Goal: Navigation & Orientation: Find specific page/section

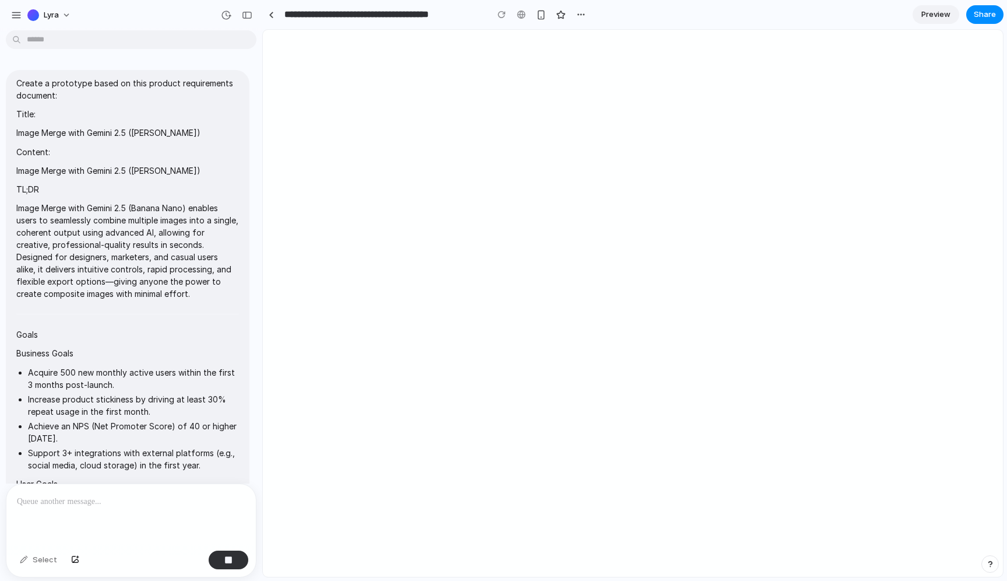
scroll to position [3687, 0]
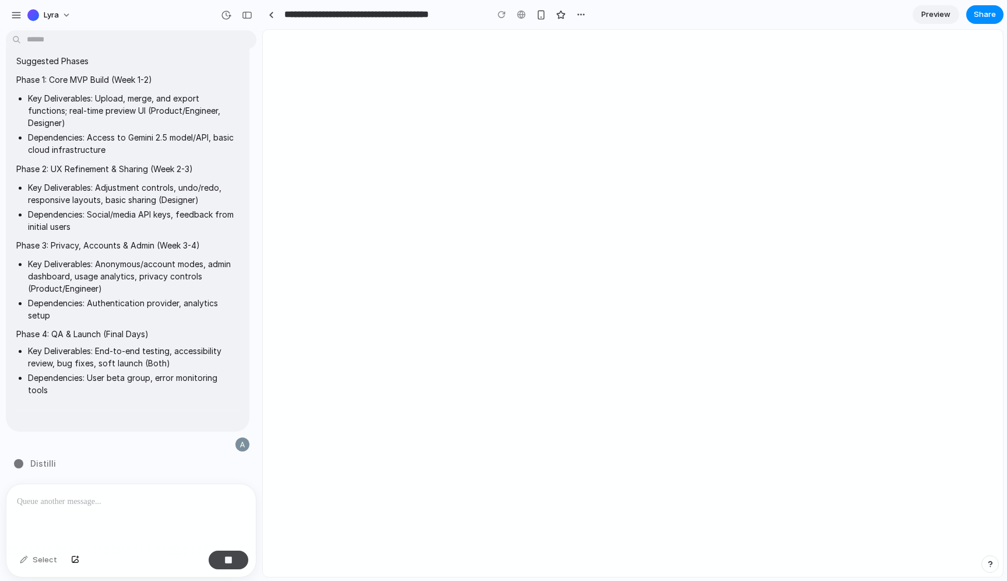
click at [235, 568] on div at bounding box center [229, 559] width 40 height 19
click at [235, 564] on button "button" at bounding box center [229, 559] width 40 height 19
click at [209, 560] on button "button" at bounding box center [229, 559] width 40 height 19
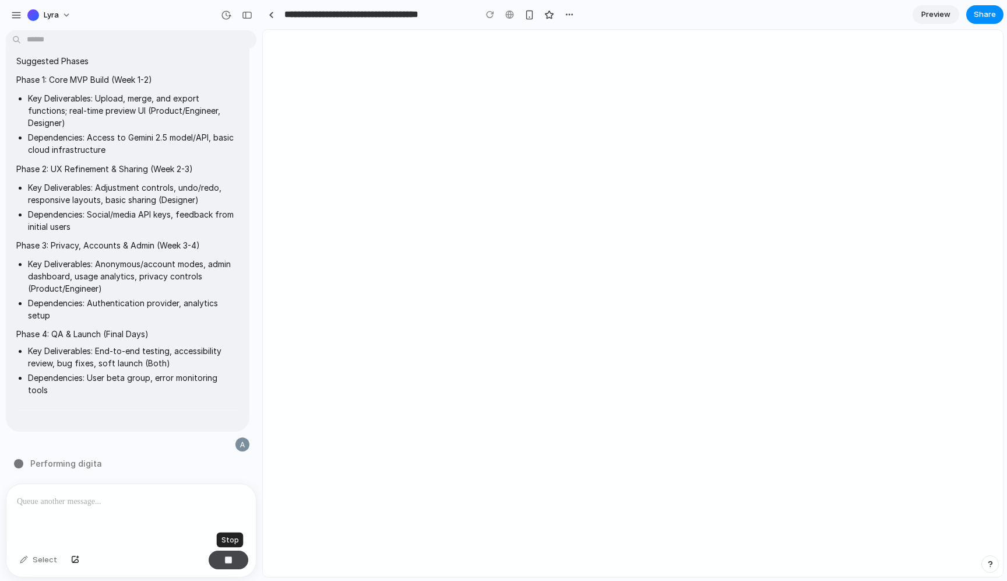
click at [238, 562] on button "button" at bounding box center [229, 559] width 40 height 19
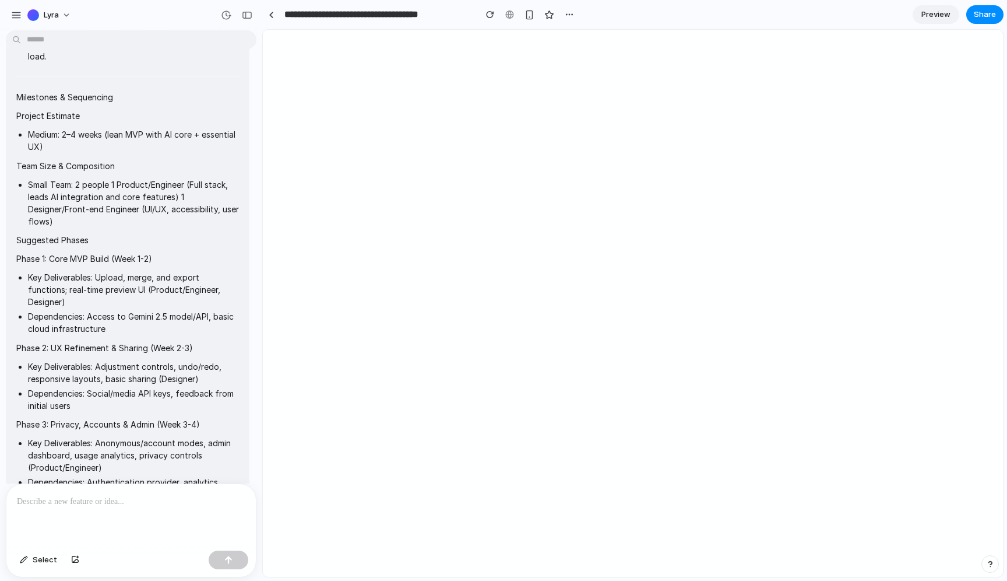
scroll to position [3025, 0]
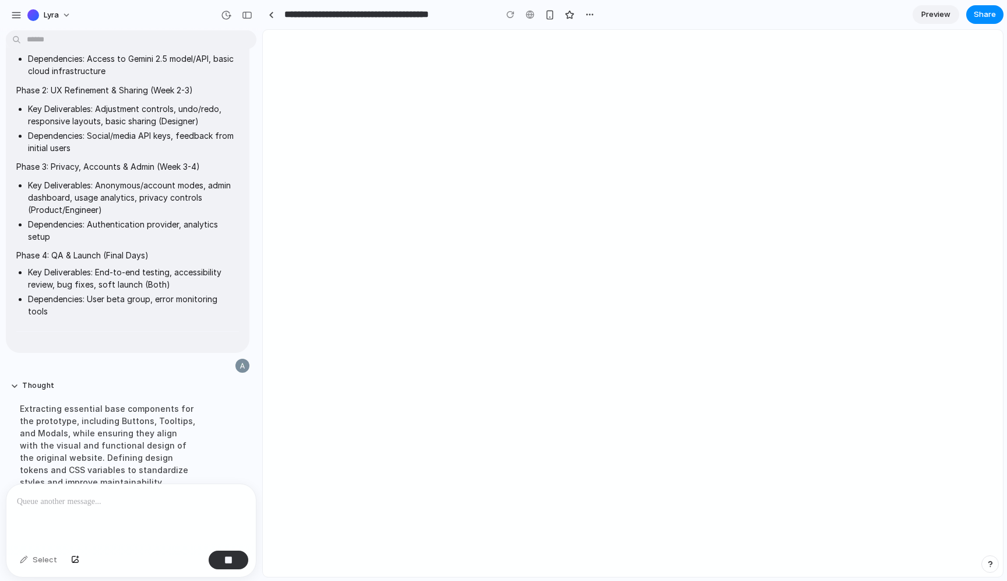
scroll to position [3705, 0]
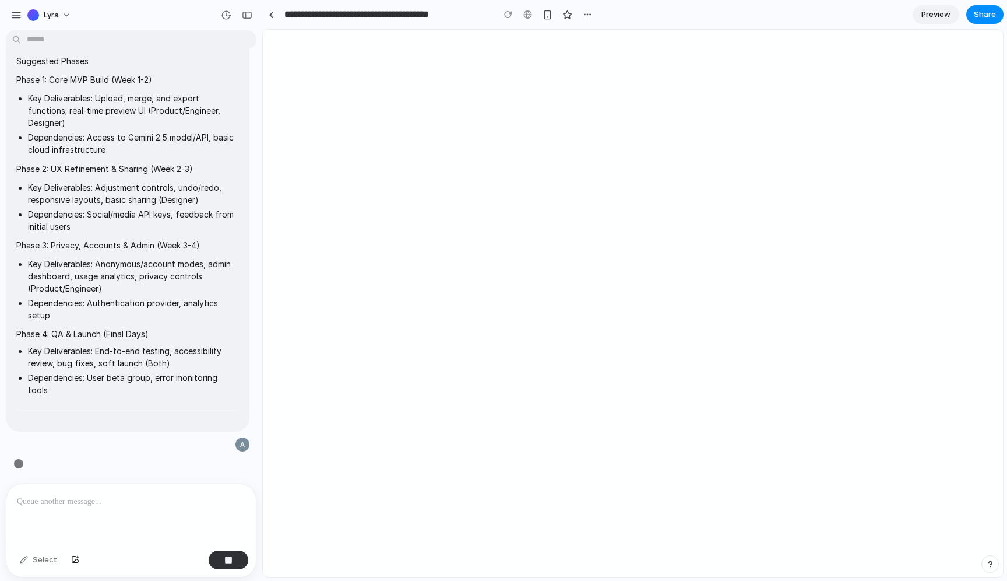
scroll to position [3687, 0]
